Goal: Task Accomplishment & Management: Use online tool/utility

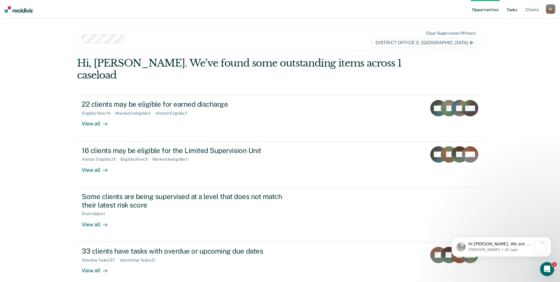
drag, startPoint x: 501, startPoint y: 11, endPoint x: 509, endPoint y: 10, distance: 8.5
click at [503, 10] on ul "Opportunities Tasks Client s" at bounding box center [508, 9] width 75 height 19
click at [526, 9] on link "Client s" at bounding box center [532, 9] width 16 height 19
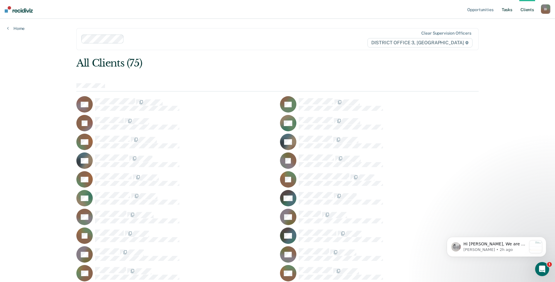
click at [508, 10] on link "Tasks" at bounding box center [507, 9] width 13 height 19
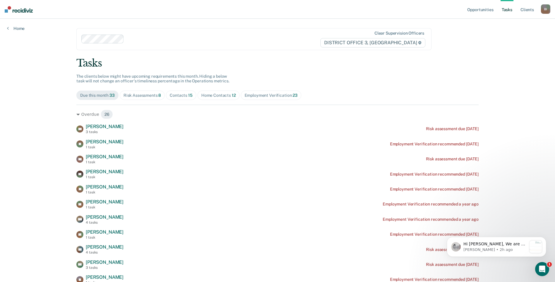
click at [216, 97] on div "Home Contacts 12" at bounding box center [218, 95] width 35 height 5
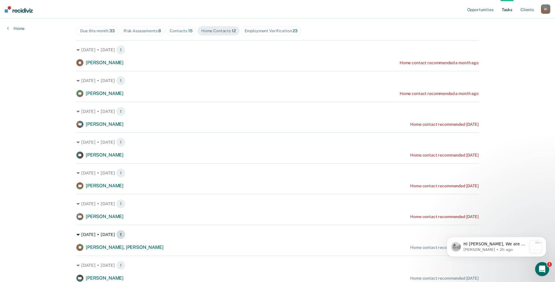
scroll to position [64, 0]
click at [544, 268] on icon "Open Intercom Messenger" at bounding box center [542, 268] width 10 height 10
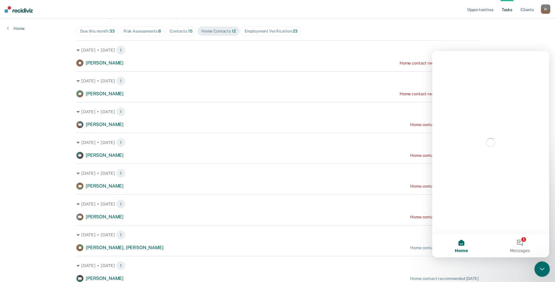
scroll to position [0, 0]
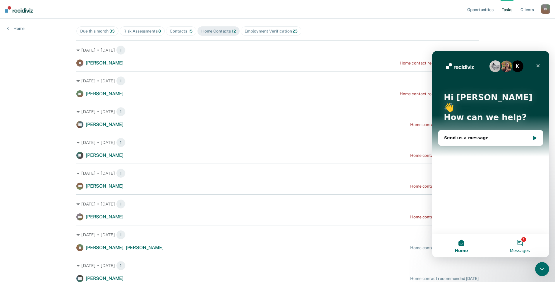
click at [530, 237] on button "1 Messages" at bounding box center [520, 245] width 59 height 23
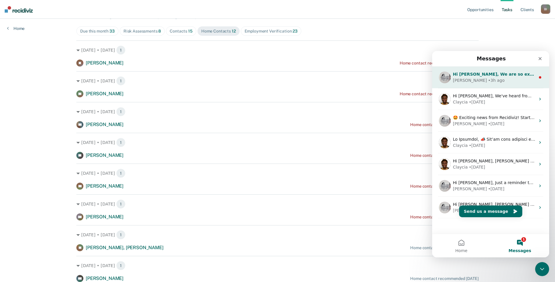
click at [508, 80] on div "[PERSON_NAME] • 3h ago" at bounding box center [494, 80] width 83 height 6
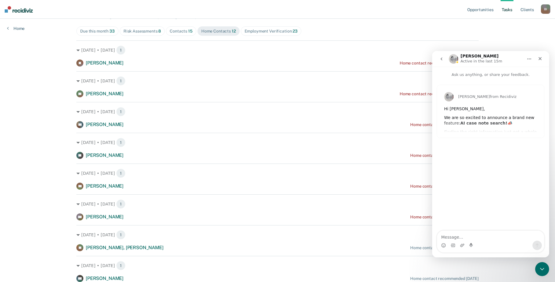
scroll to position [123, 0]
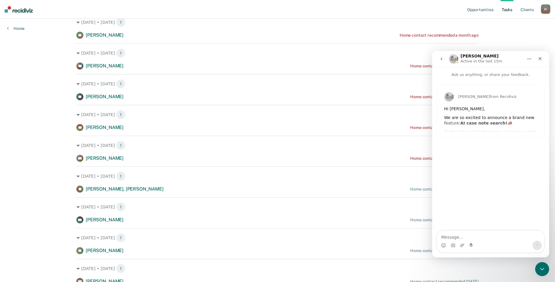
click at [506, 121] on div "[PERSON_NAME] from Recidiviz Hi [PERSON_NAME], We are so excited to announce a …" at bounding box center [490, 111] width 107 height 53
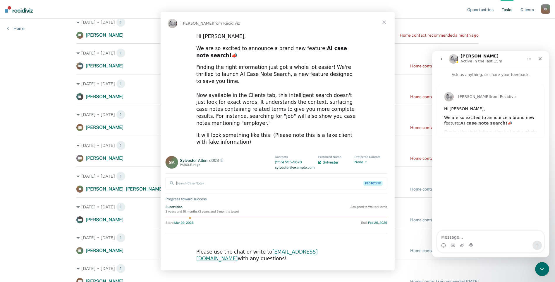
scroll to position [0, 0]
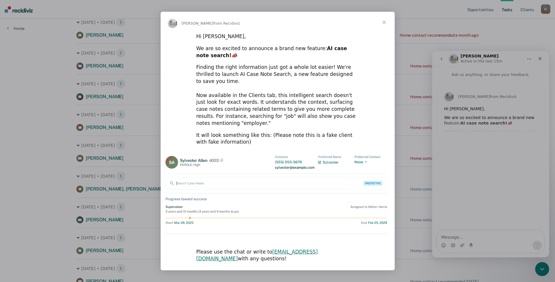
click at [386, 28] on span "Close" at bounding box center [384, 22] width 21 height 21
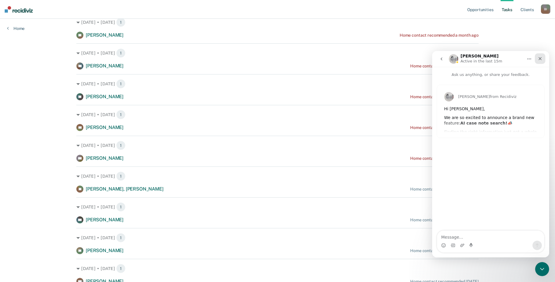
click at [544, 60] on div "Close" at bounding box center [540, 58] width 11 height 11
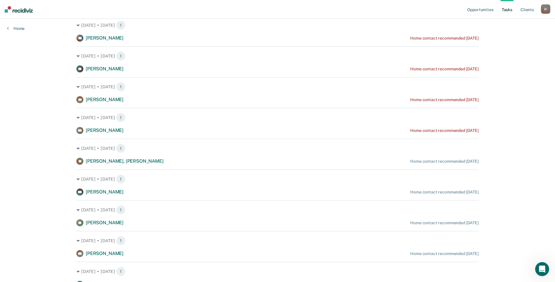
scroll to position [64, 0]
